Goal: Information Seeking & Learning: Learn about a topic

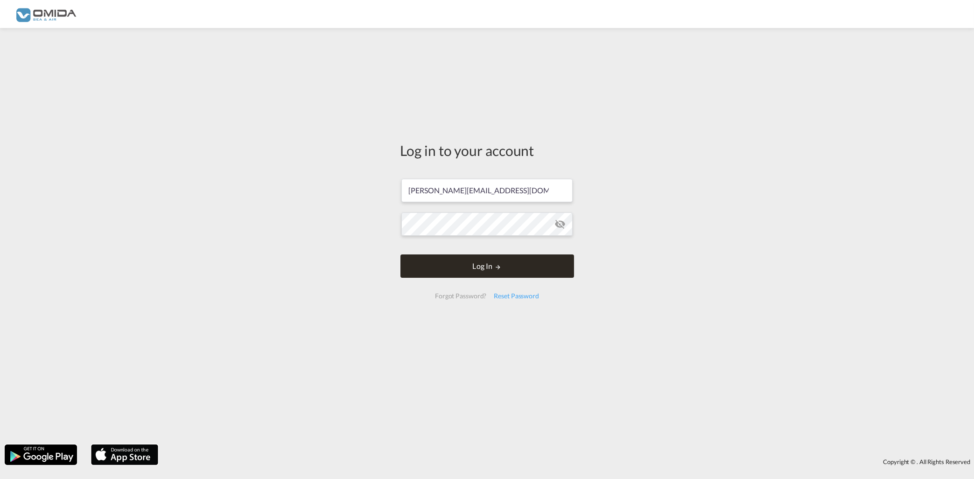
click at [476, 264] on button "Log In" at bounding box center [487, 265] width 174 height 23
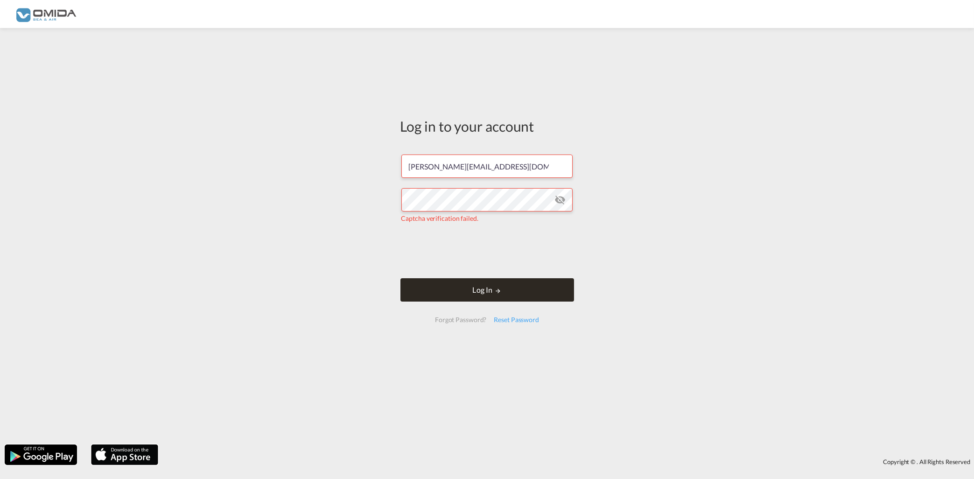
click at [519, 299] on button "Log In" at bounding box center [487, 289] width 174 height 23
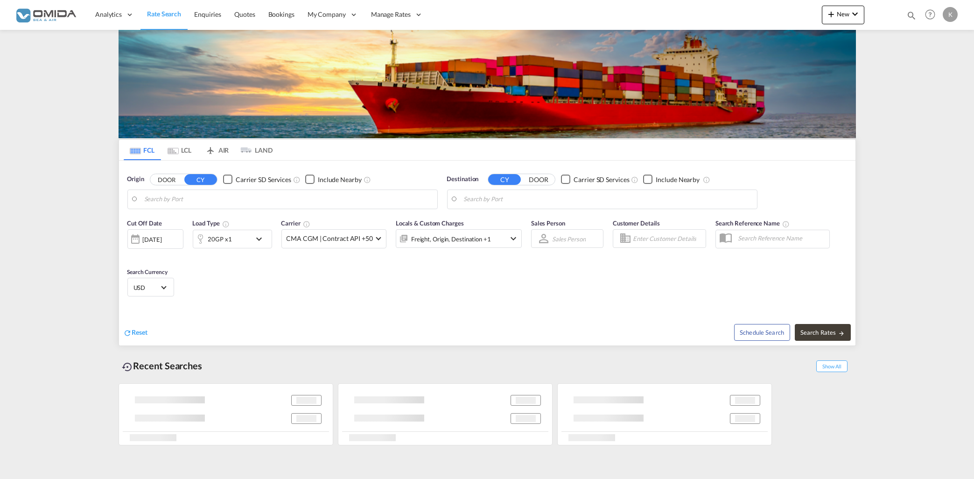
type input "[GEOGRAPHIC_DATA], PLGDY"
type input "Douala, CMDLA"
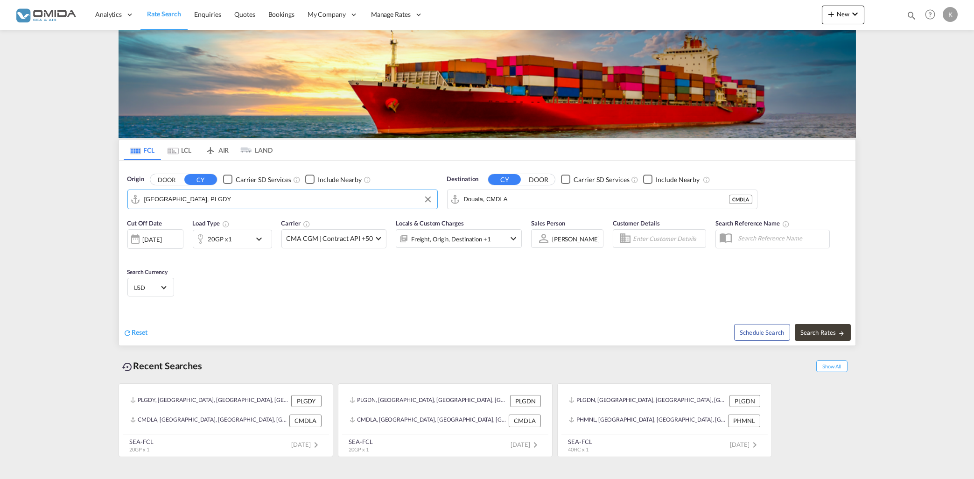
click at [218, 200] on input "[GEOGRAPHIC_DATA], PLGDY" at bounding box center [288, 199] width 288 height 14
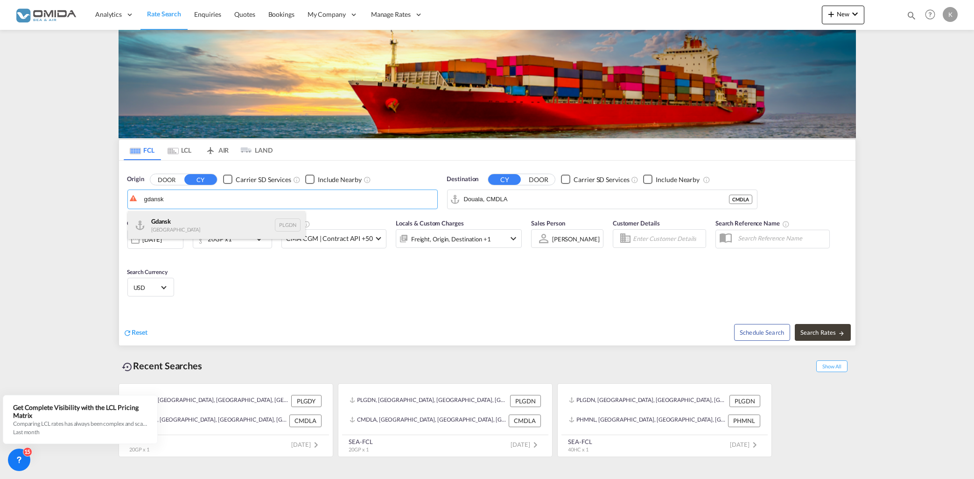
click at [192, 223] on div "Gdansk [GEOGRAPHIC_DATA] PLGDN" at bounding box center [216, 225] width 177 height 28
type input "Gdansk, PLGDN"
click at [521, 200] on input "Douala, CMDLA" at bounding box center [608, 199] width 288 height 14
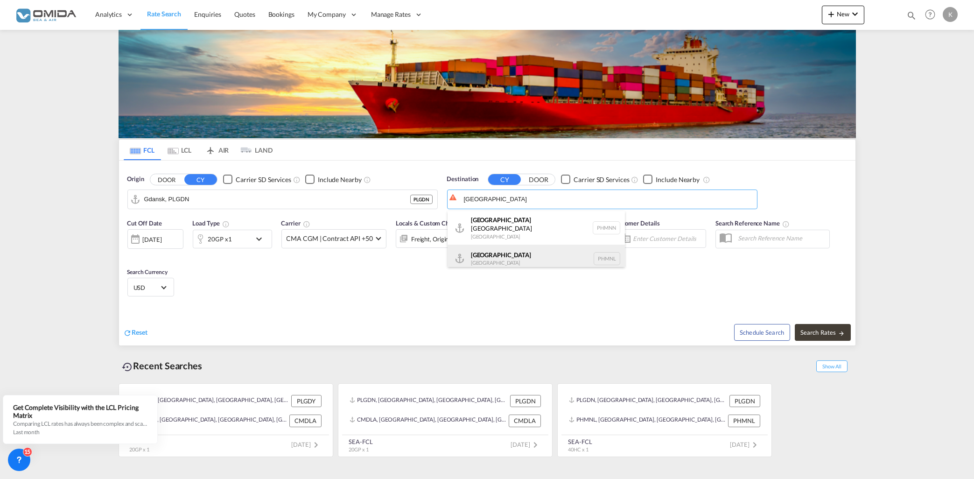
click at [549, 248] on div "[GEOGRAPHIC_DATA] [GEOGRAPHIC_DATA] PHMNL" at bounding box center [535, 258] width 177 height 28
type input "[GEOGRAPHIC_DATA], PHMNL"
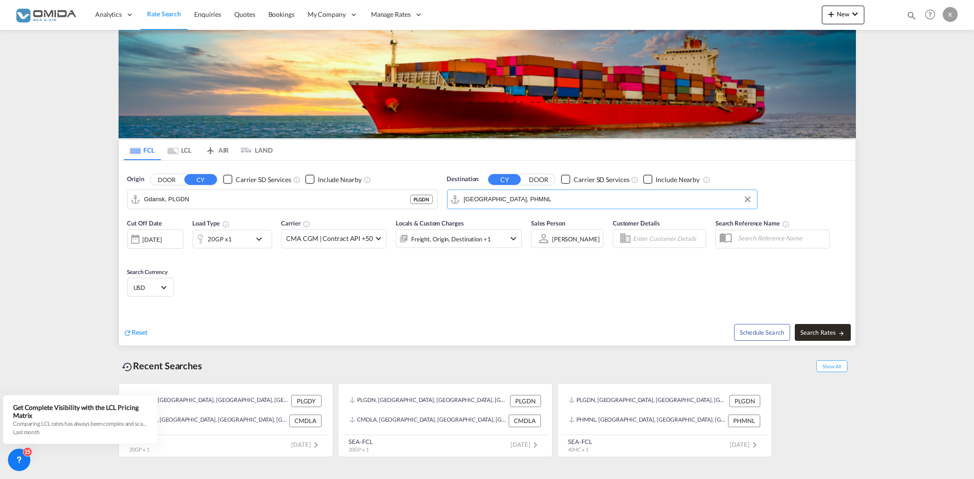
click at [826, 330] on span "Search Rates" at bounding box center [822, 331] width 45 height 7
type input "PLGDN to PHMNL / [DATE]"
